Goal: Information Seeking & Learning: Check status

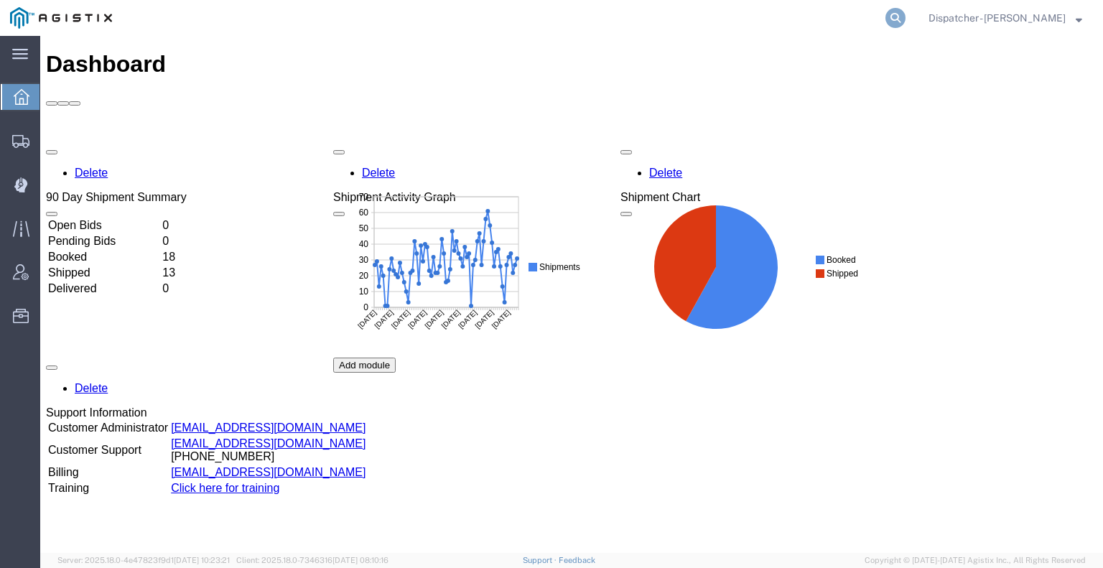
click at [902, 19] on nav "Dispatcher - [PERSON_NAME]" at bounding box center [556, 18] width 1093 height 36
click at [890, 14] on icon at bounding box center [896, 18] width 20 height 20
type input "53368477"
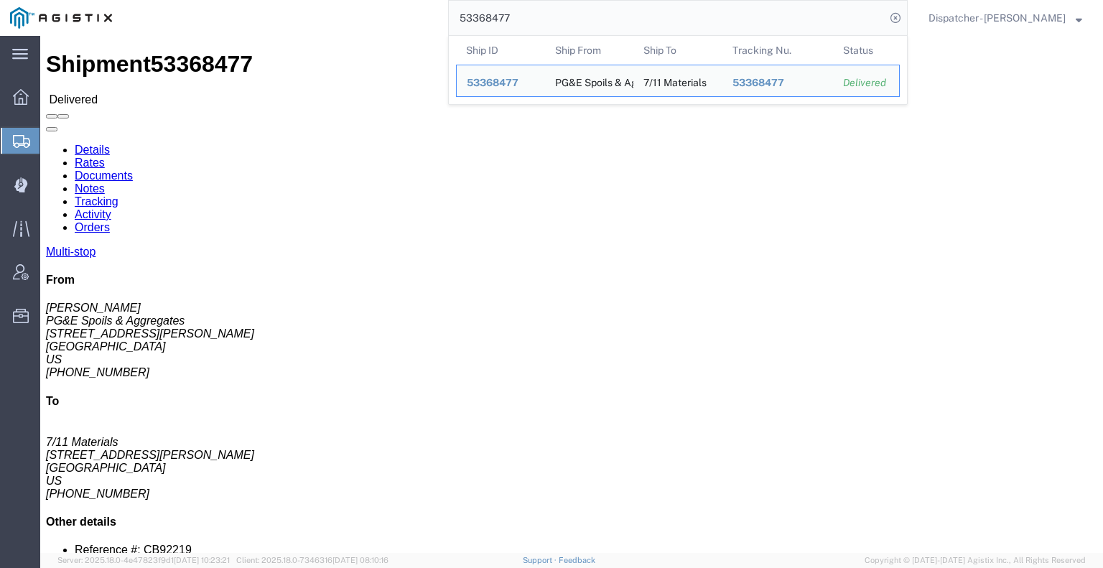
click link "Documents"
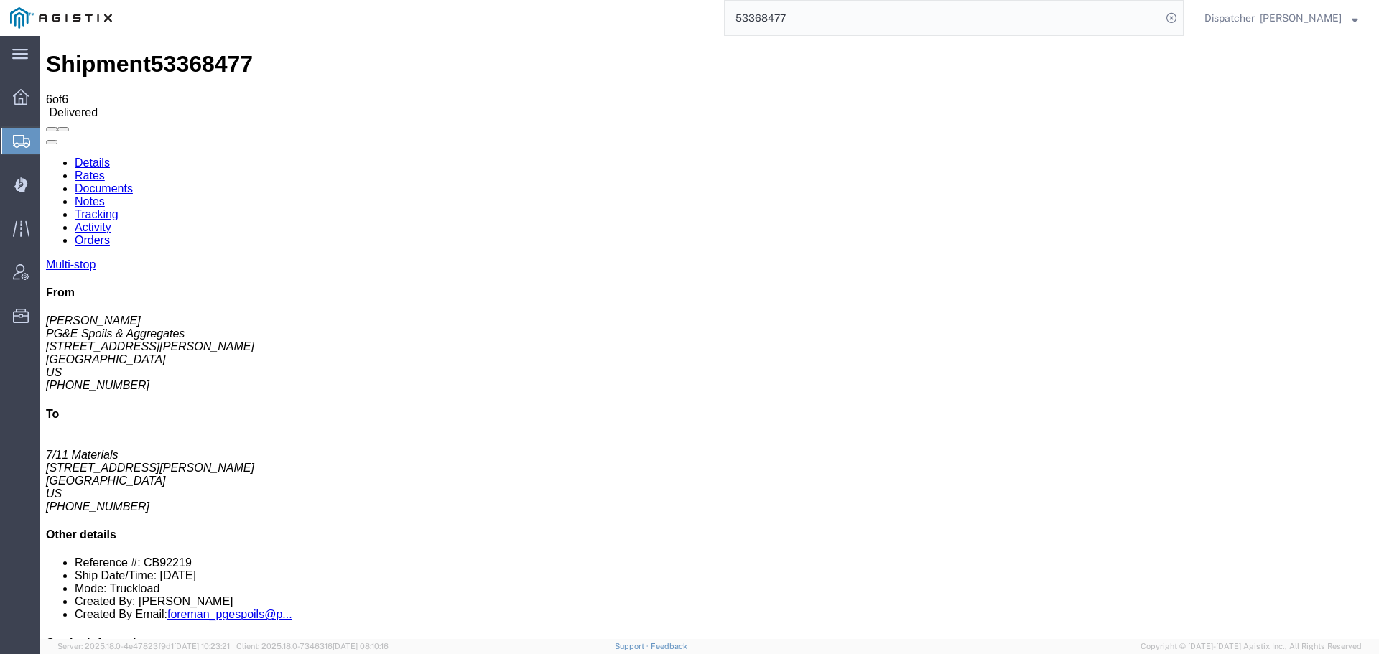
drag, startPoint x: 810, startPoint y: 15, endPoint x: 595, endPoint y: 14, distance: 215.5
click at [690, 14] on div "53368477" at bounding box center [653, 18] width 1062 height 36
type input "56477205"
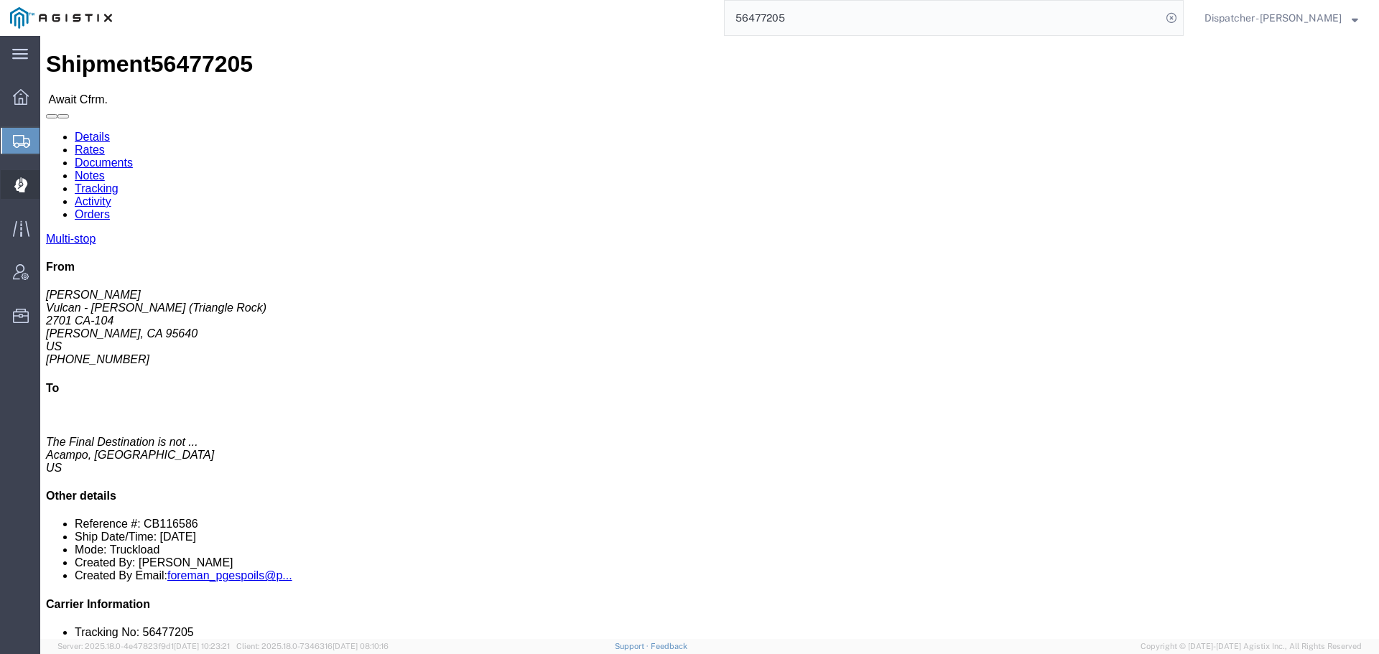
click at [24, 185] on icon at bounding box center [20, 185] width 13 height 14
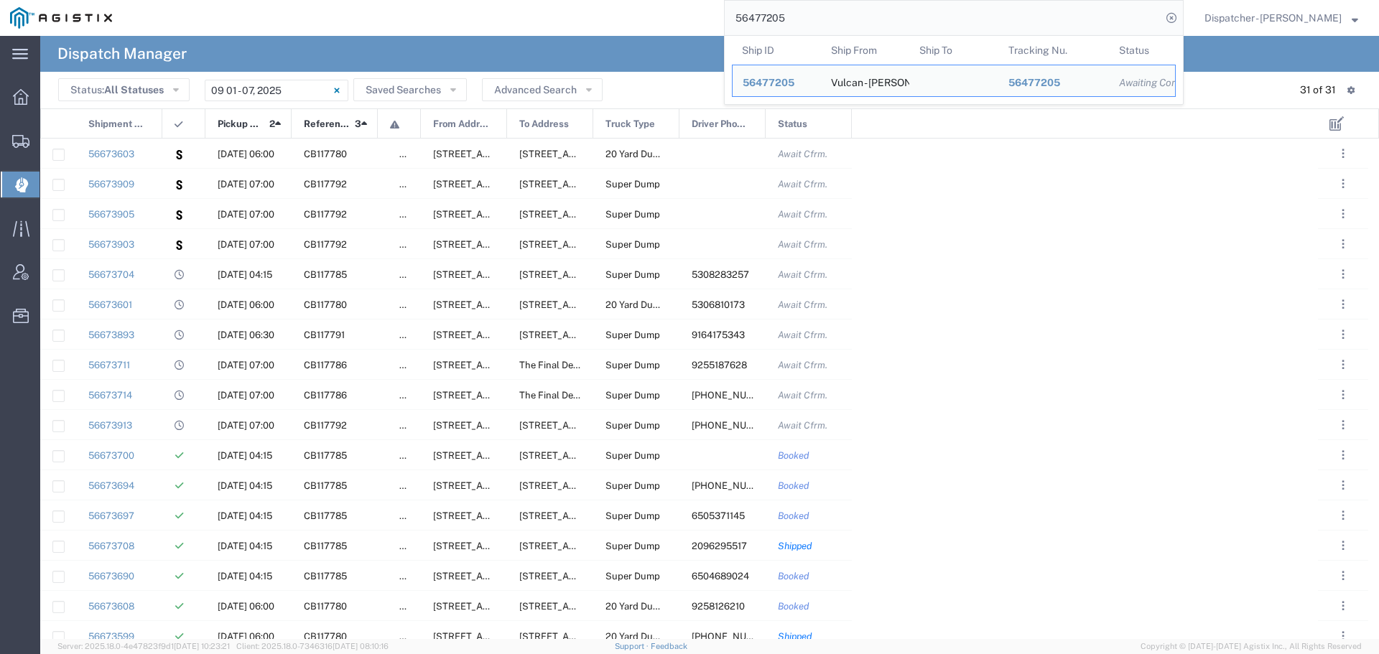
click at [788, 14] on input "56477205" at bounding box center [943, 18] width 437 height 34
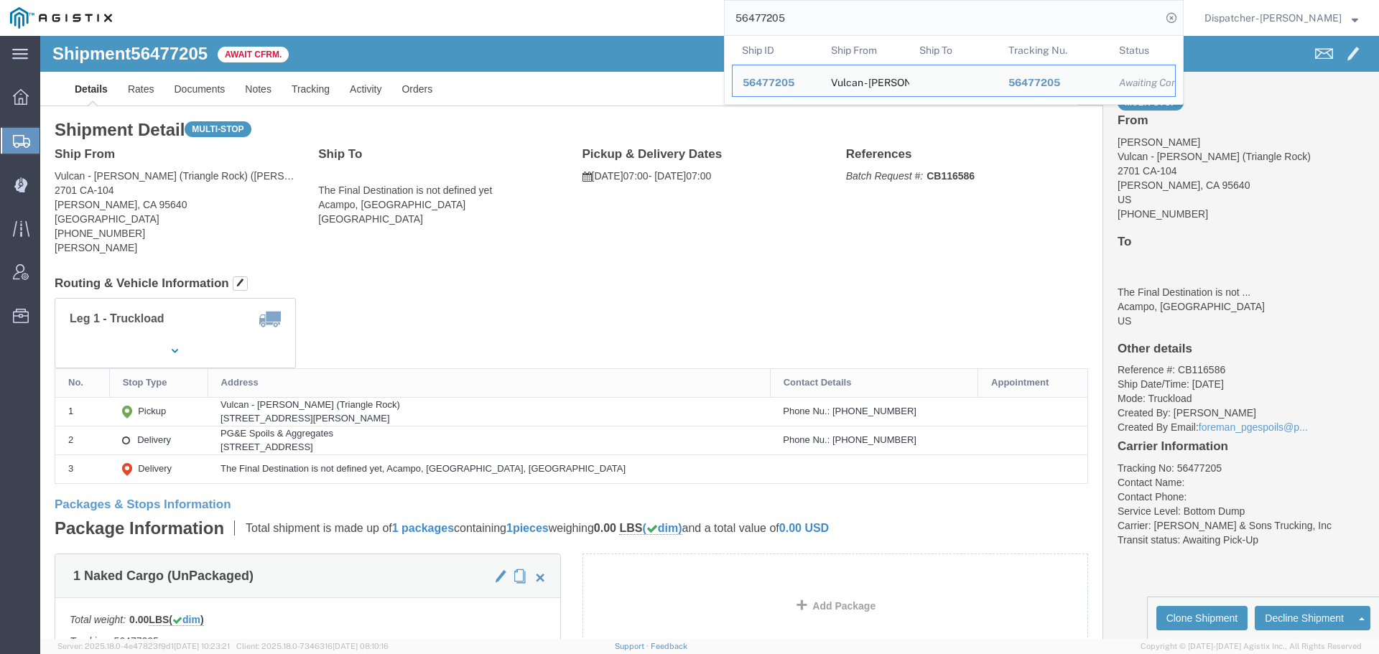
drag, startPoint x: 796, startPoint y: 19, endPoint x: 689, endPoint y: 34, distance: 108.1
click at [689, 34] on div "56477205 Ship ID Ship From Ship To Tracking Nu. Status Ship ID 56477205 Ship Fr…" at bounding box center [653, 18] width 1062 height 36
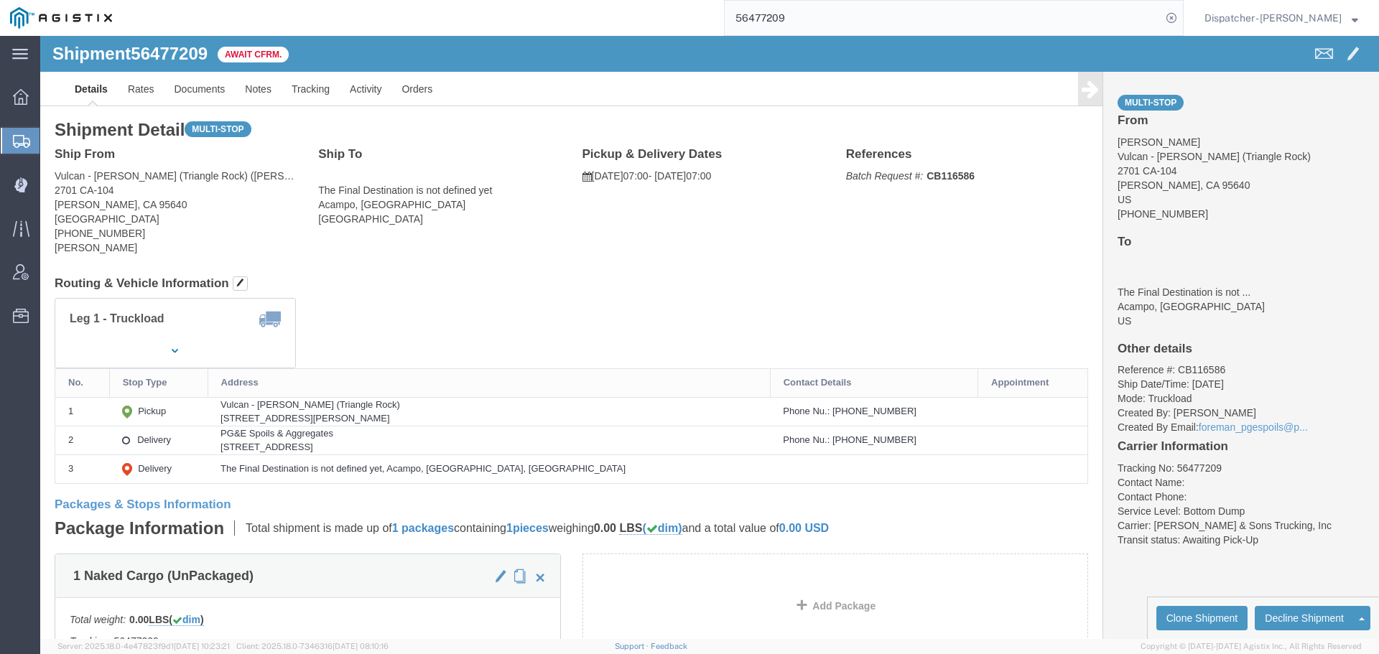
drag, startPoint x: 789, startPoint y: 22, endPoint x: 491, endPoint y: 43, distance: 299.6
type input "5"
type input "56477217"
drag, startPoint x: 788, startPoint y: 16, endPoint x: 630, endPoint y: 33, distance: 159.0
click at [649, 32] on div "56477217" at bounding box center [653, 18] width 1062 height 36
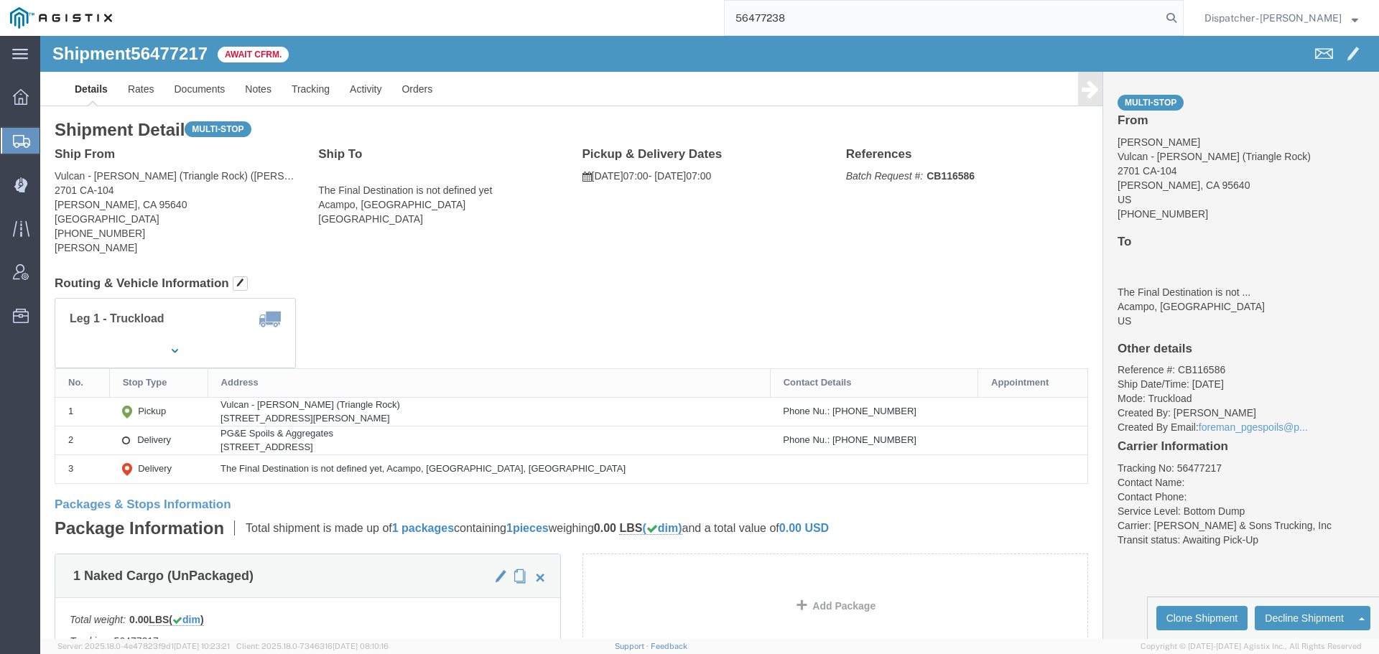
type input "56477238"
drag, startPoint x: 802, startPoint y: 22, endPoint x: 667, endPoint y: 34, distance: 135.6
click at [687, 32] on div "56477238" at bounding box center [653, 18] width 1062 height 36
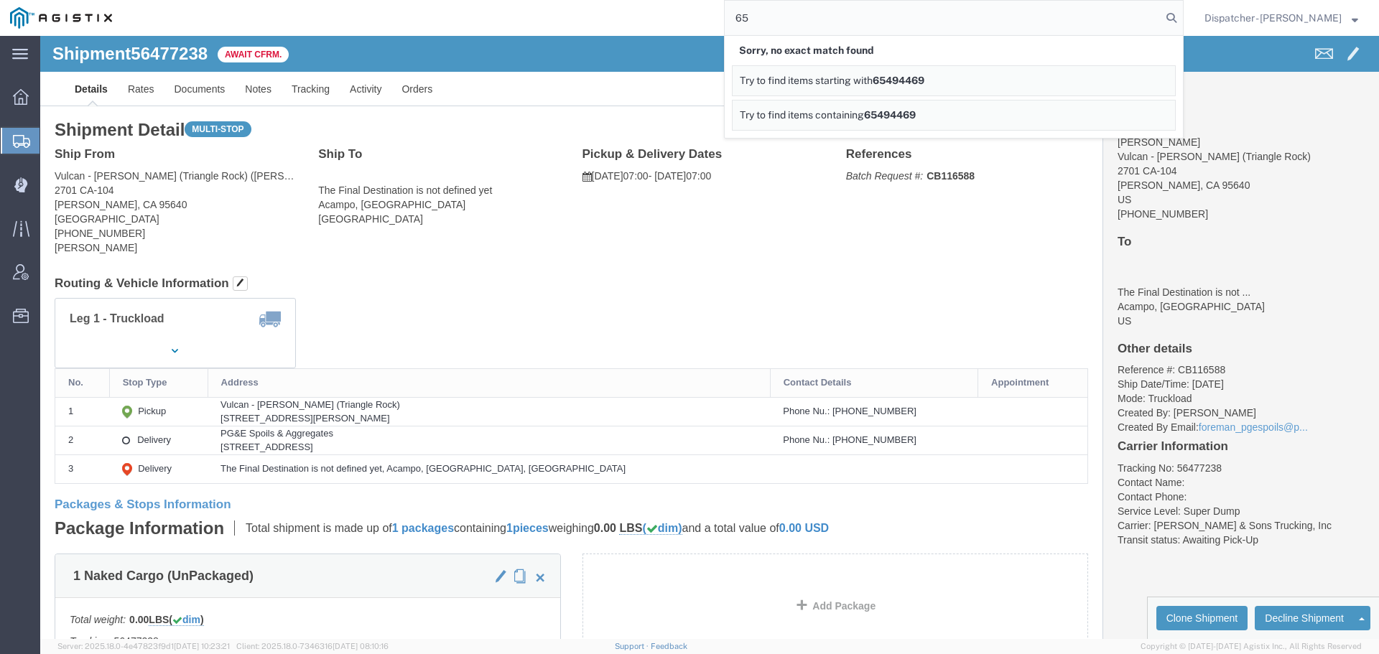
type input "6"
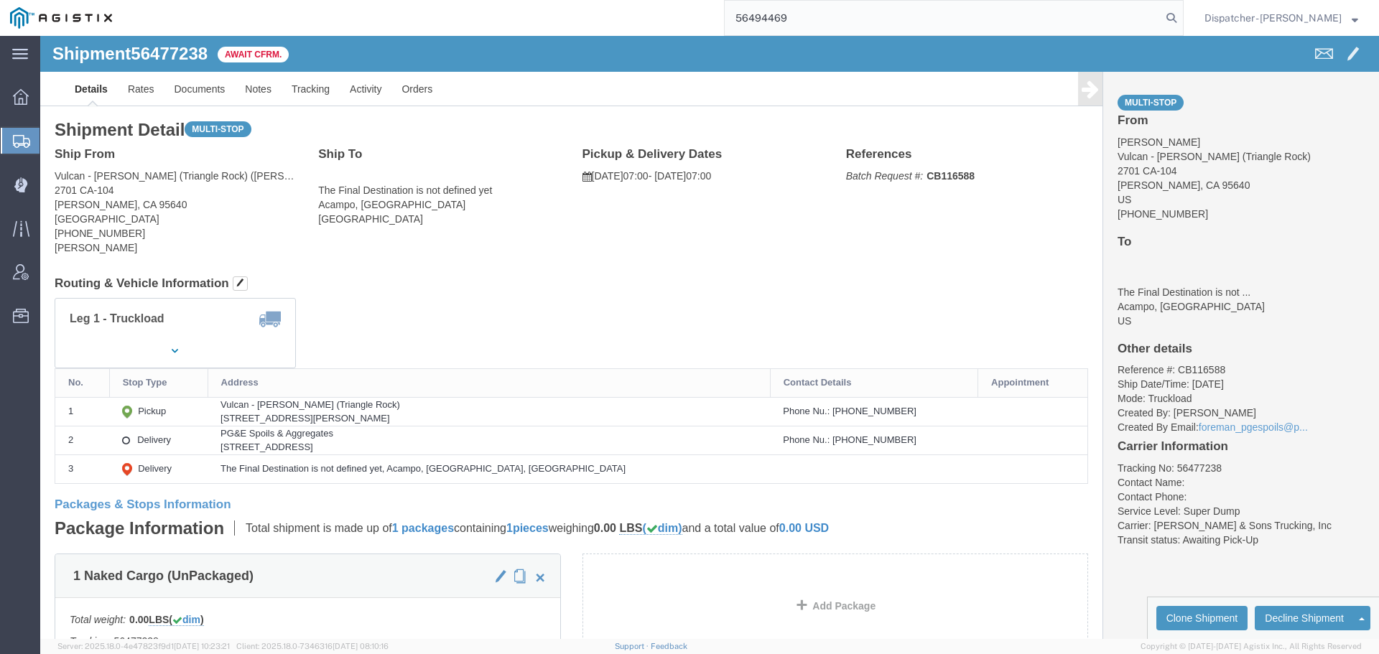
type input "56494469"
drag, startPoint x: 815, startPoint y: 23, endPoint x: 606, endPoint y: 30, distance: 209.9
click at [696, 22] on div "56494469" at bounding box center [653, 18] width 1062 height 36
type input "56494469"
click at [827, 21] on input "56494469" at bounding box center [943, 18] width 437 height 34
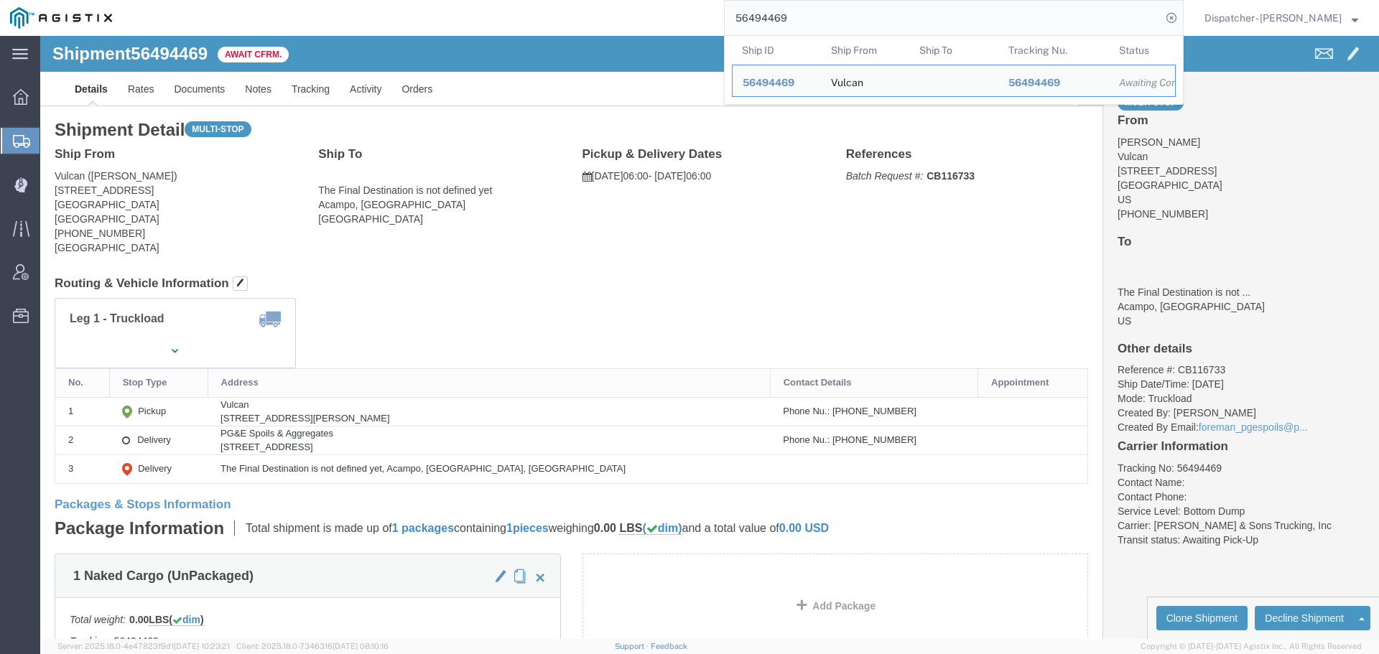
drag, startPoint x: 806, startPoint y: 24, endPoint x: 654, endPoint y: 2, distance: 153.9
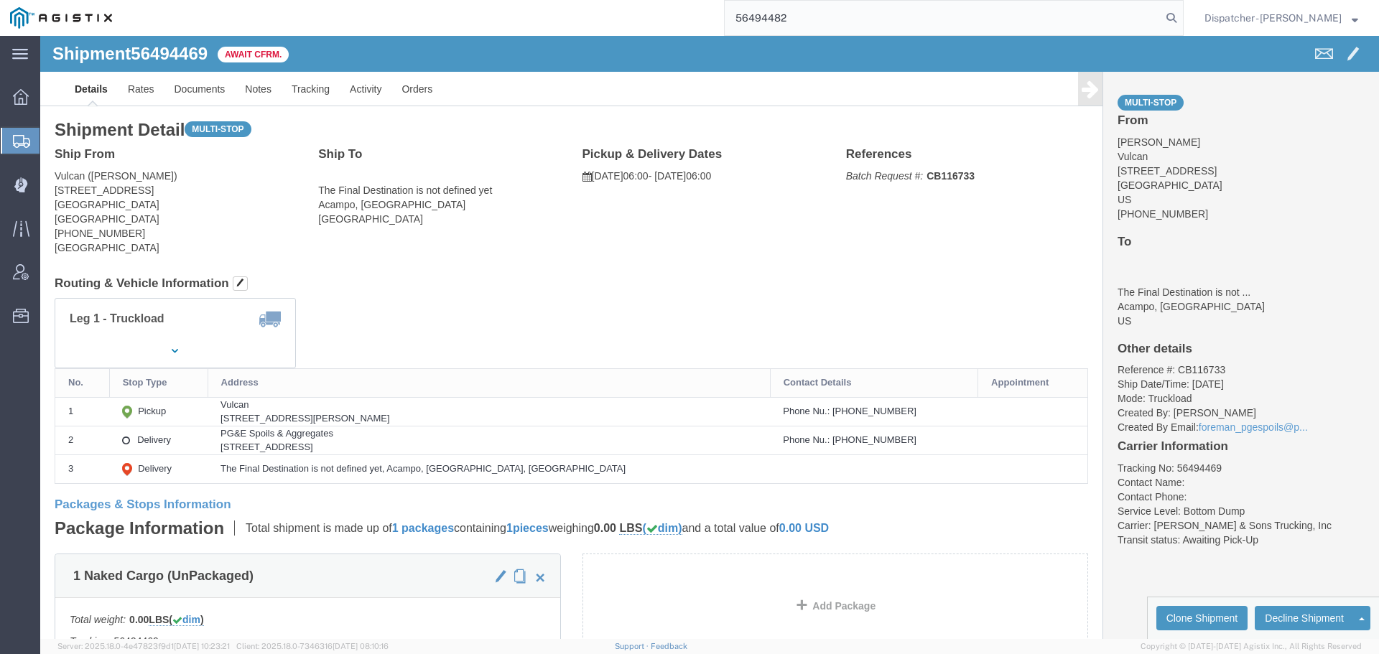
type input "56494482"
drag, startPoint x: 785, startPoint y: 7, endPoint x: 619, endPoint y: 24, distance: 166.8
click at [665, 21] on div "56494482" at bounding box center [653, 18] width 1062 height 36
type input "56503990"
drag, startPoint x: 697, startPoint y: 20, endPoint x: 643, endPoint y: 14, distance: 54.2
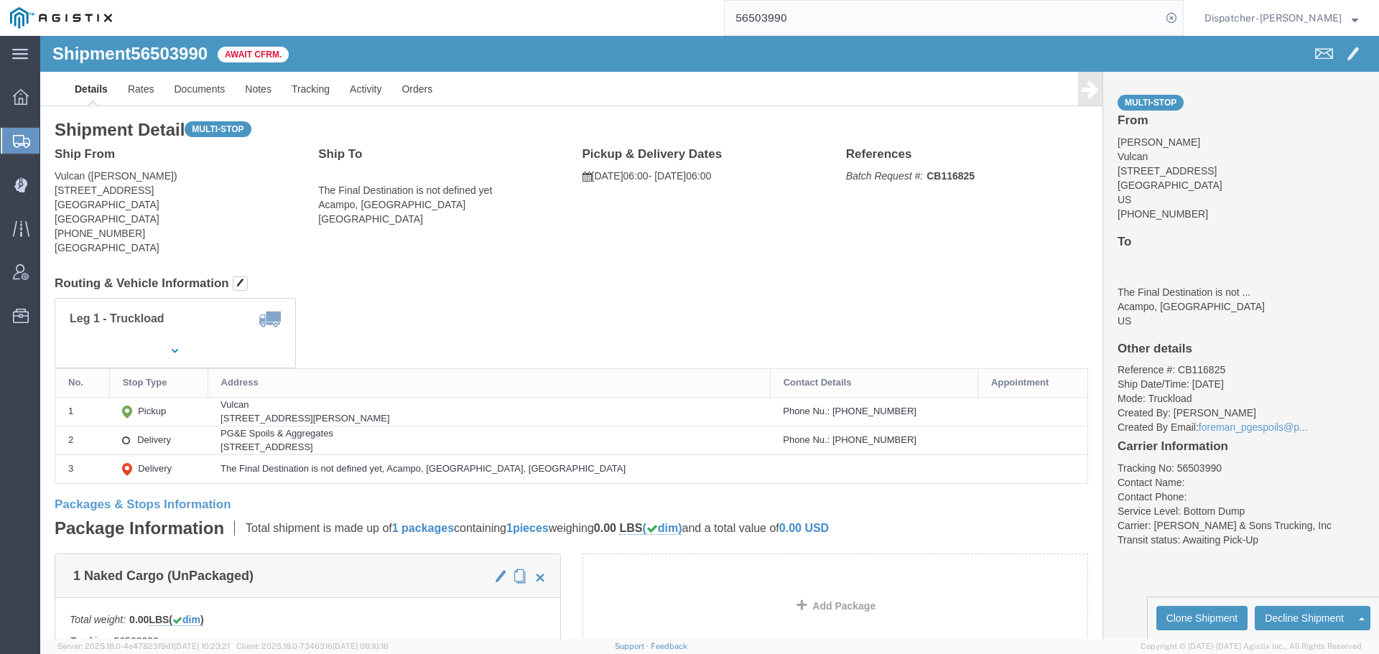
click at [656, 20] on div "56503990" at bounding box center [653, 18] width 1062 height 36
type input "56504006"
